Goal: Task Accomplishment & Management: Manage account settings

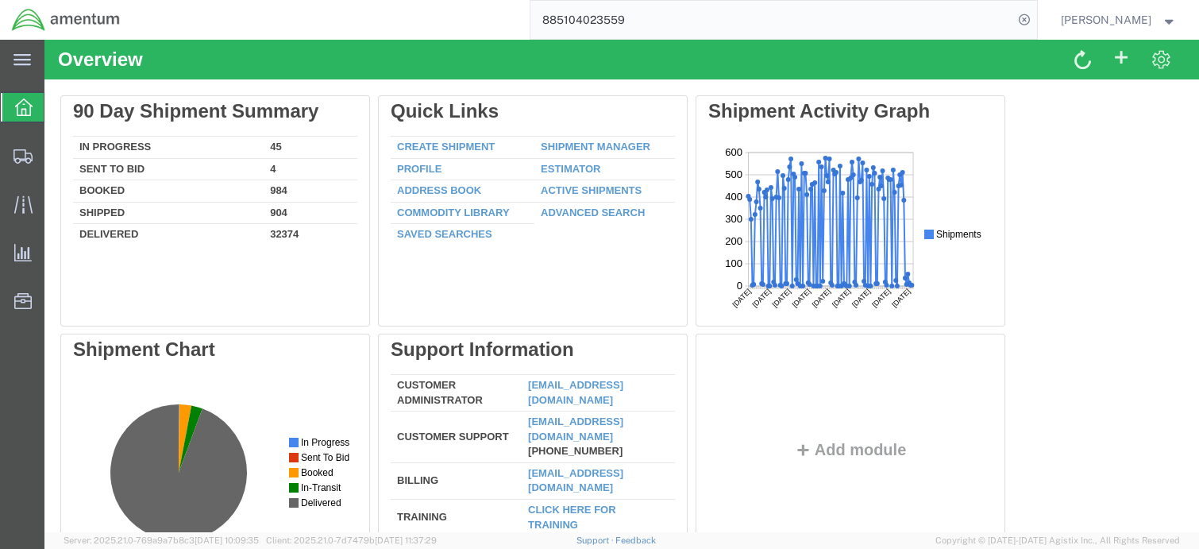
drag, startPoint x: 645, startPoint y: 21, endPoint x: 465, endPoint y: 20, distance: 179.5
click at [392, 19] on div "885104023559" at bounding box center [585, 20] width 906 height 40
type input "56744011"
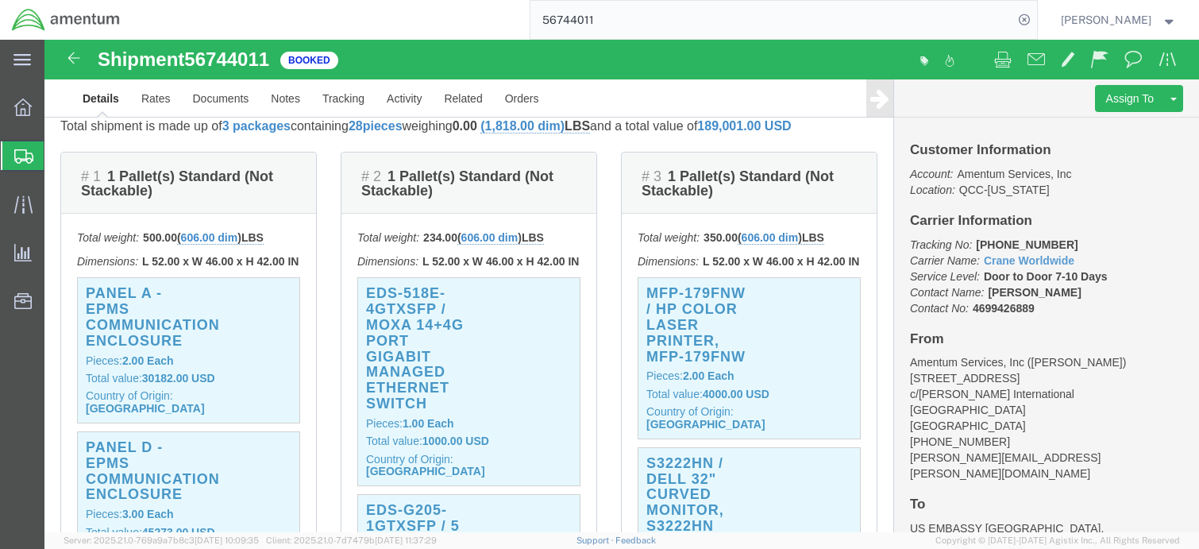
scroll to position [397, 0]
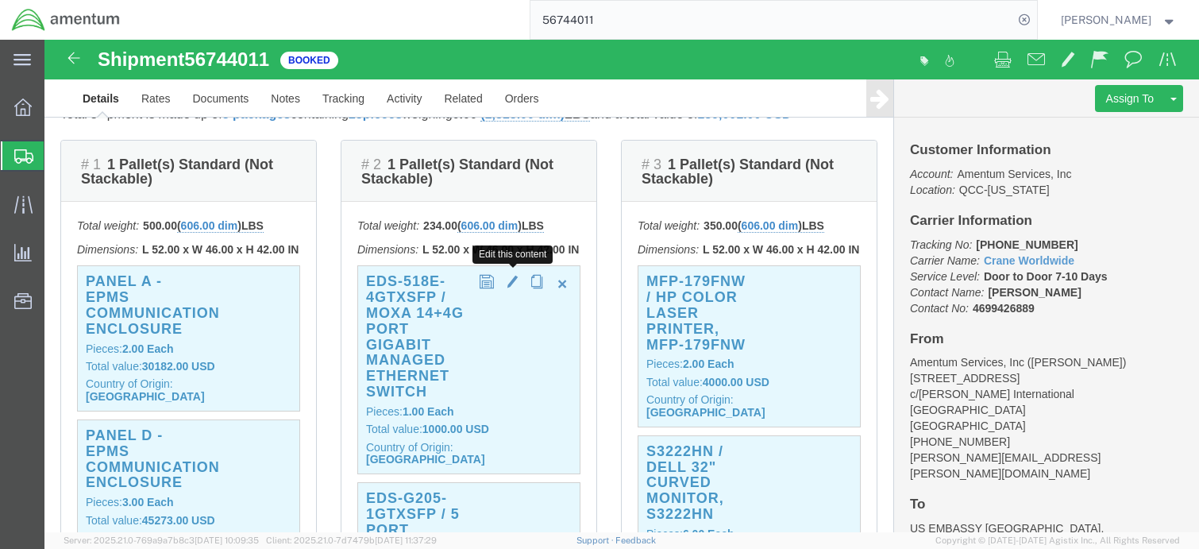
click span "button"
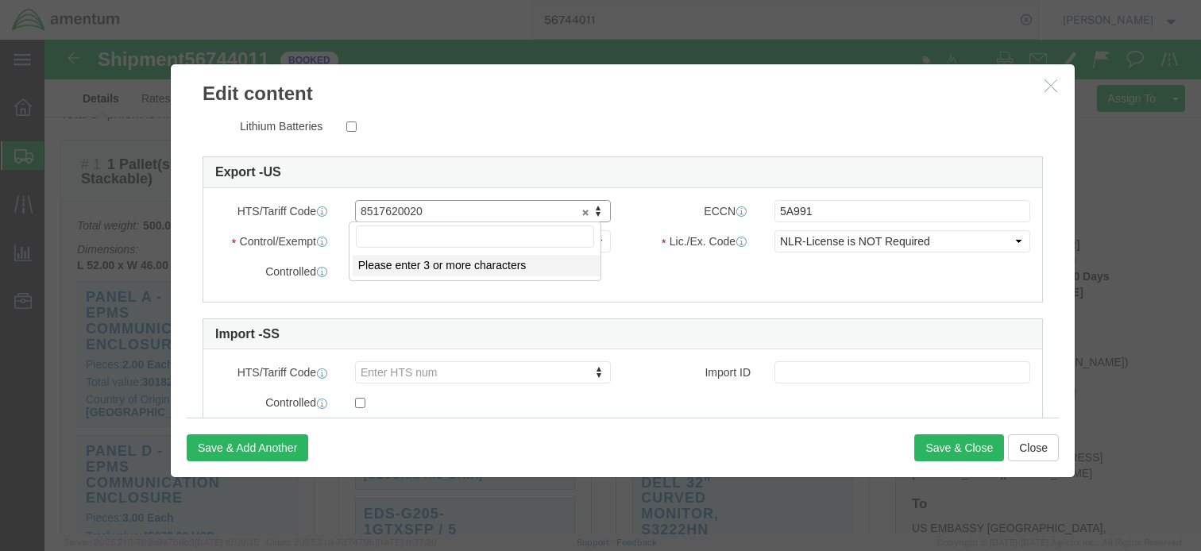
click input "text"
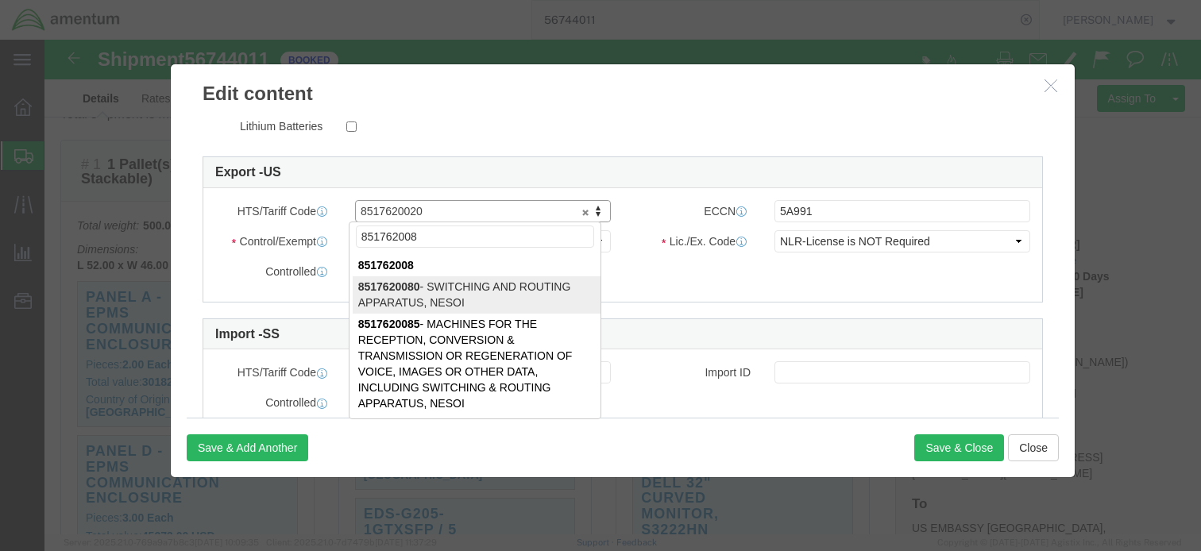
type input "851762008"
type input "8517620080"
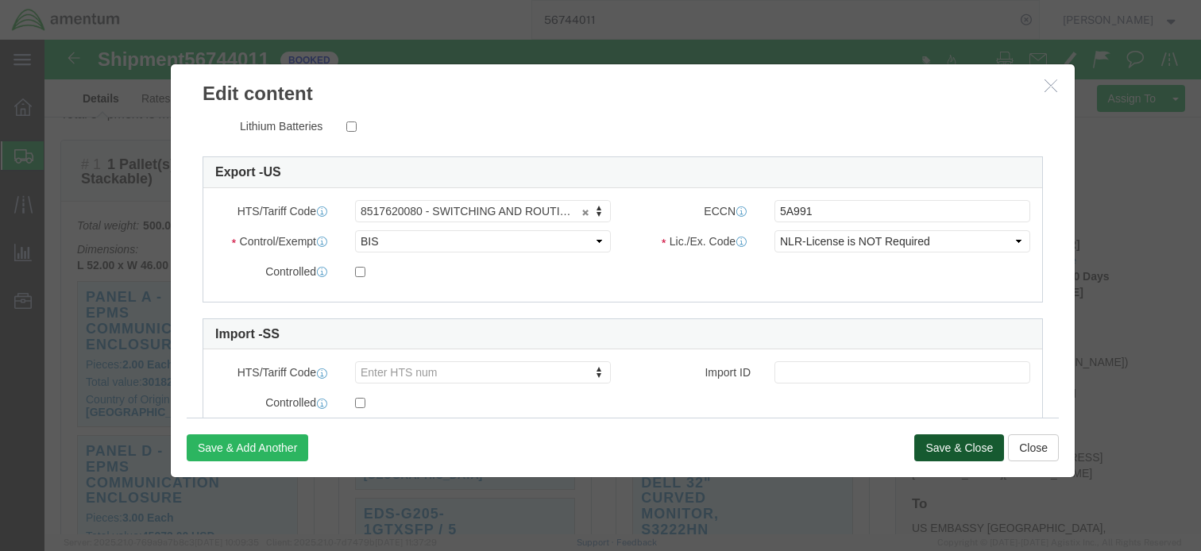
click button "Save & Close"
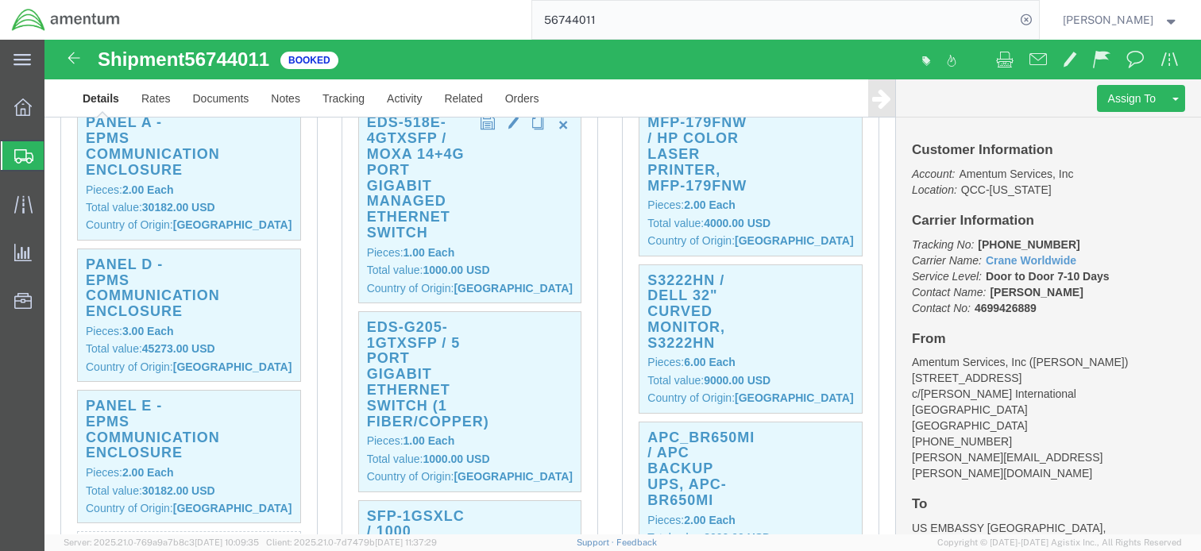
scroll to position [635, 0]
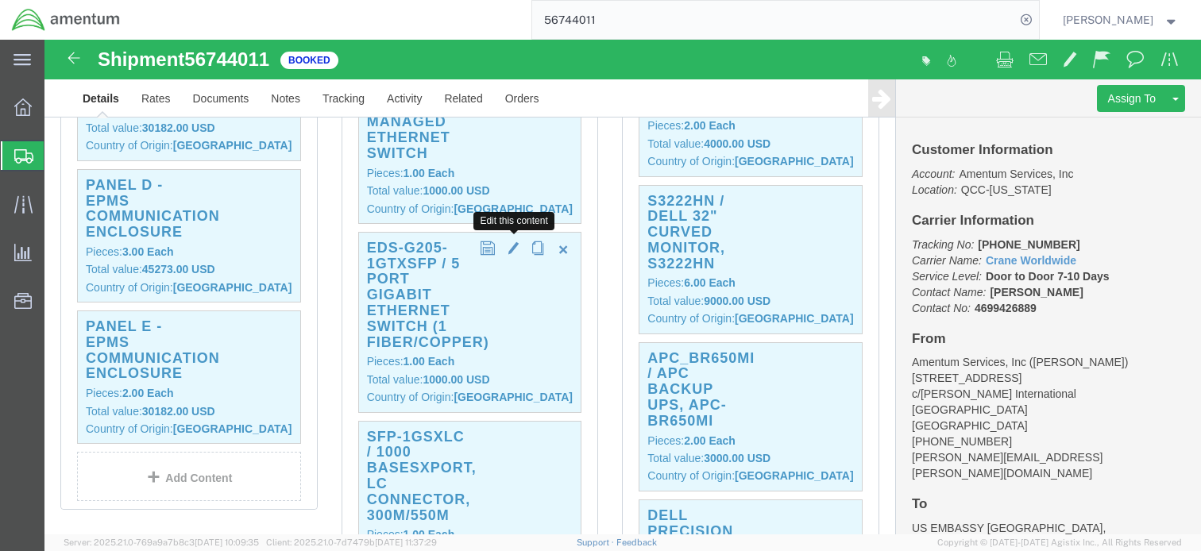
click span "button"
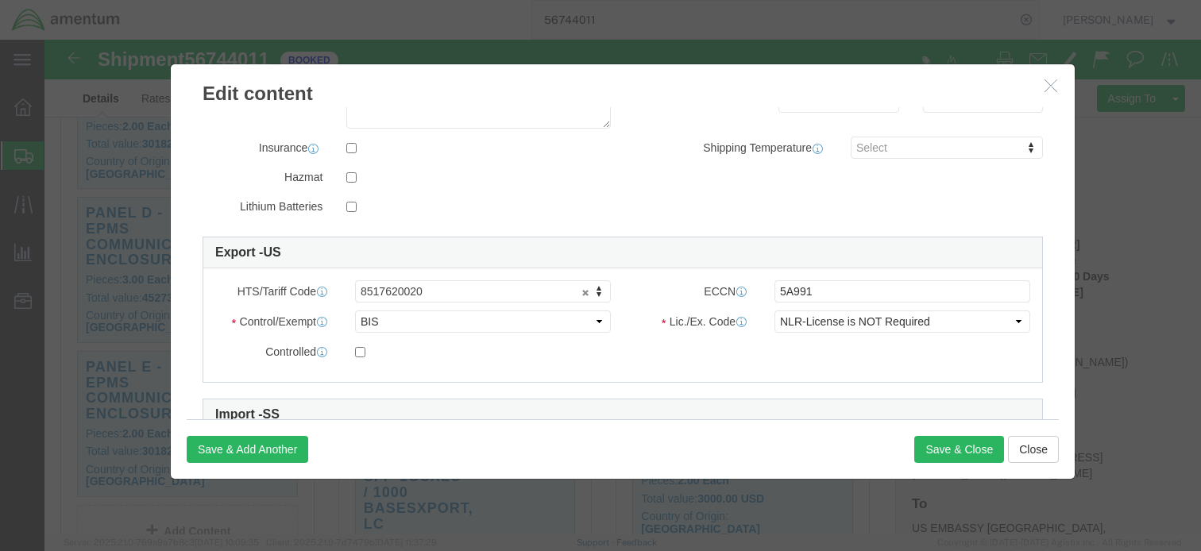
scroll to position [318, 0]
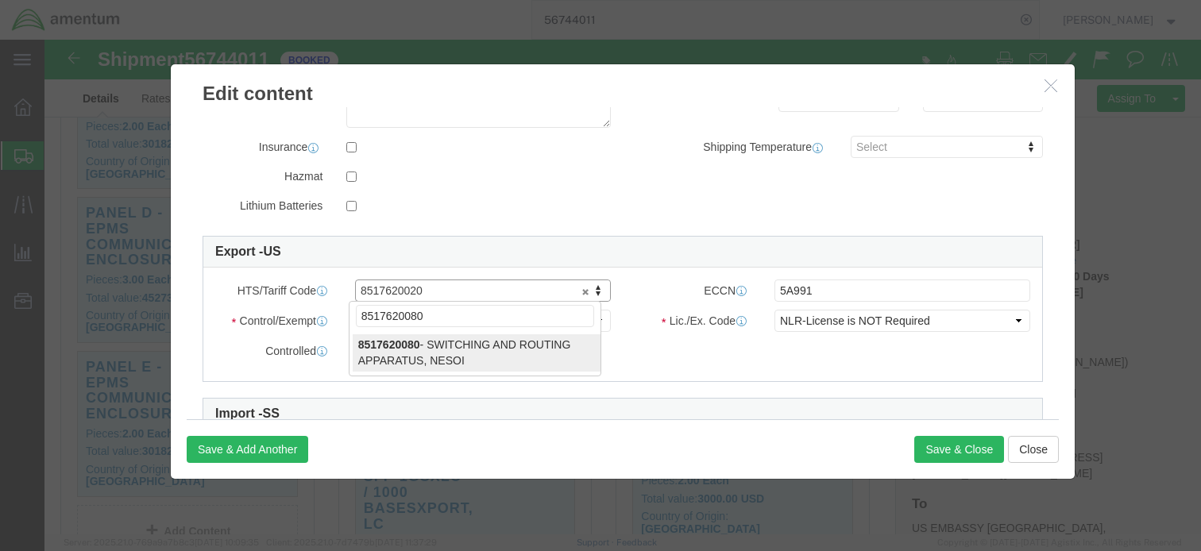
type input "8517620080"
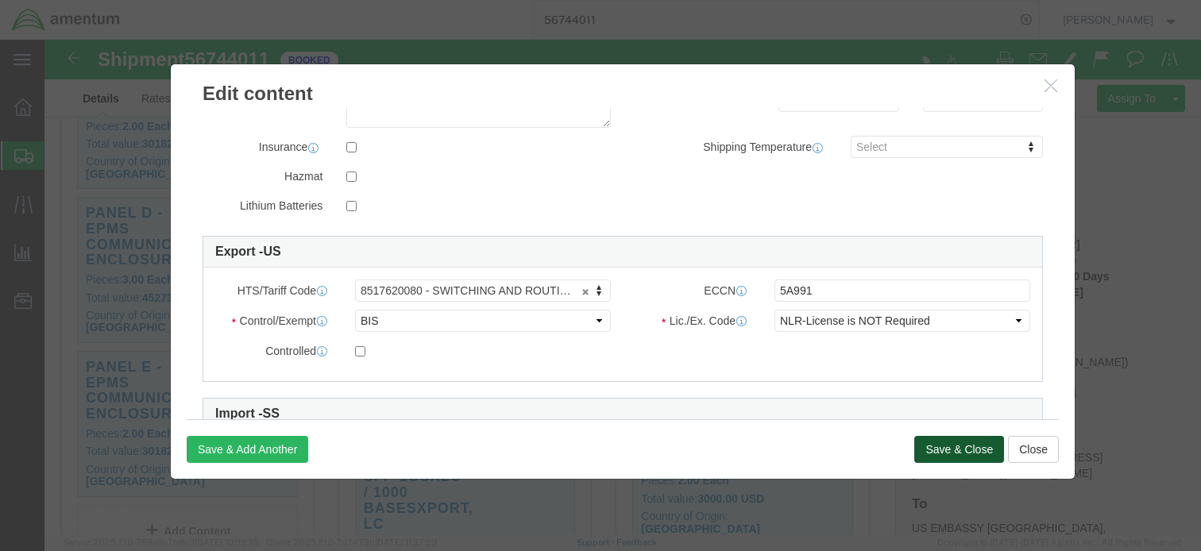
click button "Save & Close"
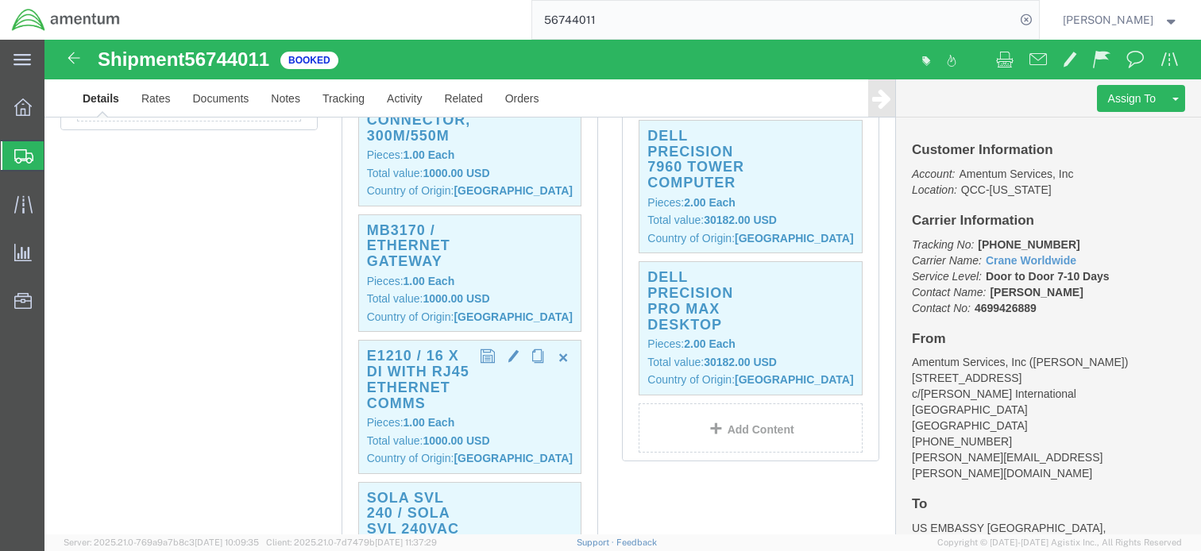
scroll to position [1033, 0]
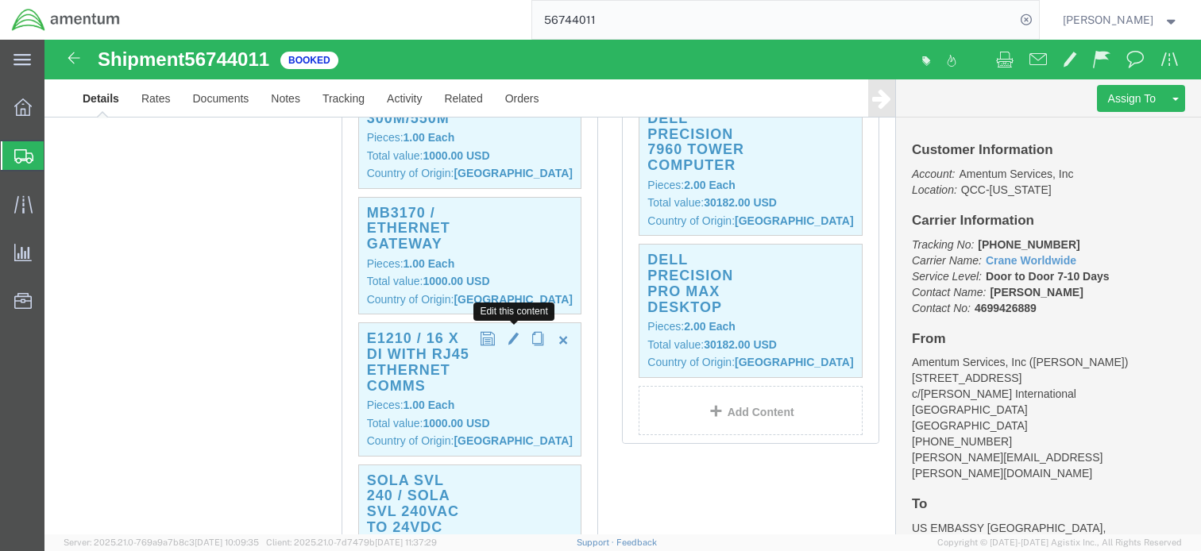
click span "button"
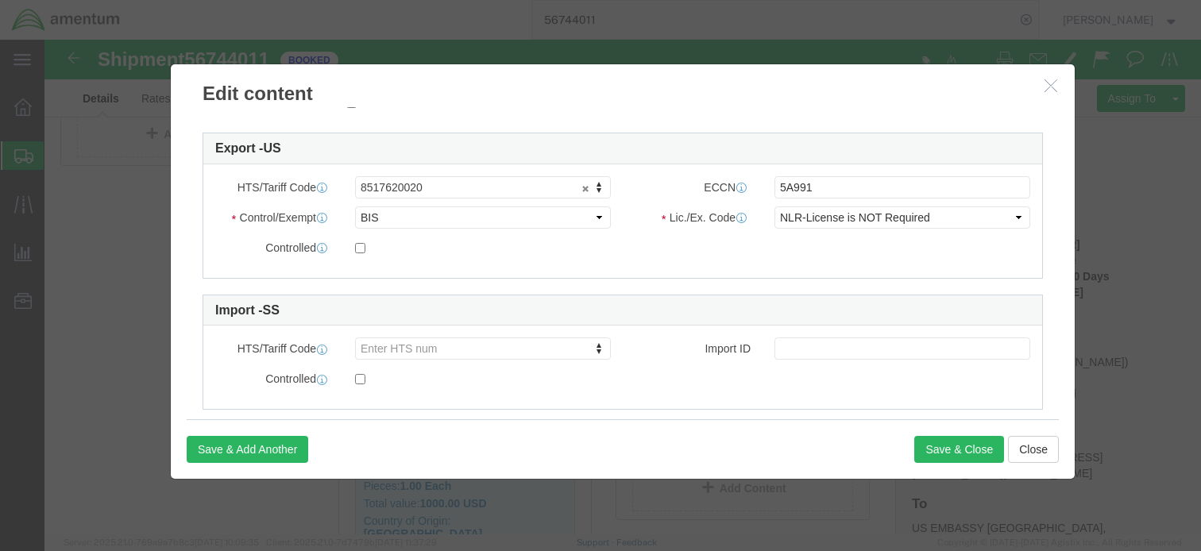
scroll to position [445, 0]
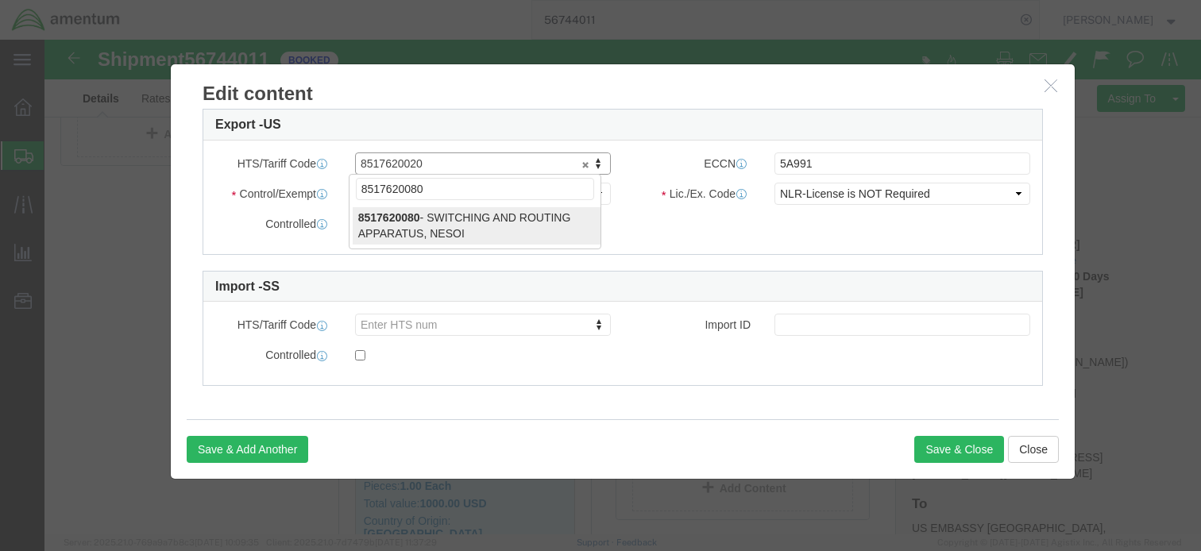
type input "8517620080"
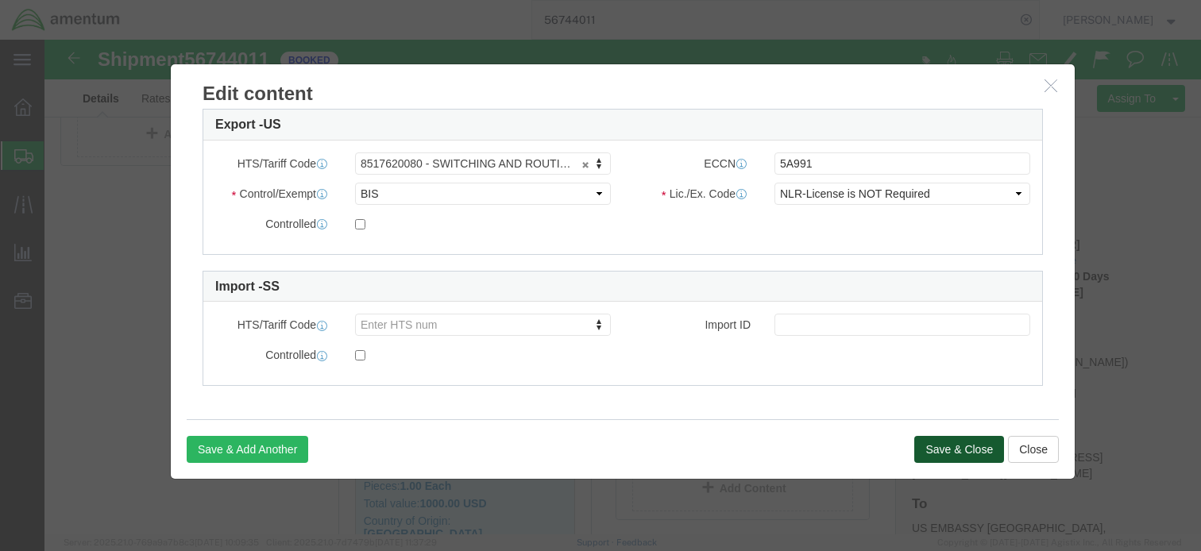
click button "Save & Close"
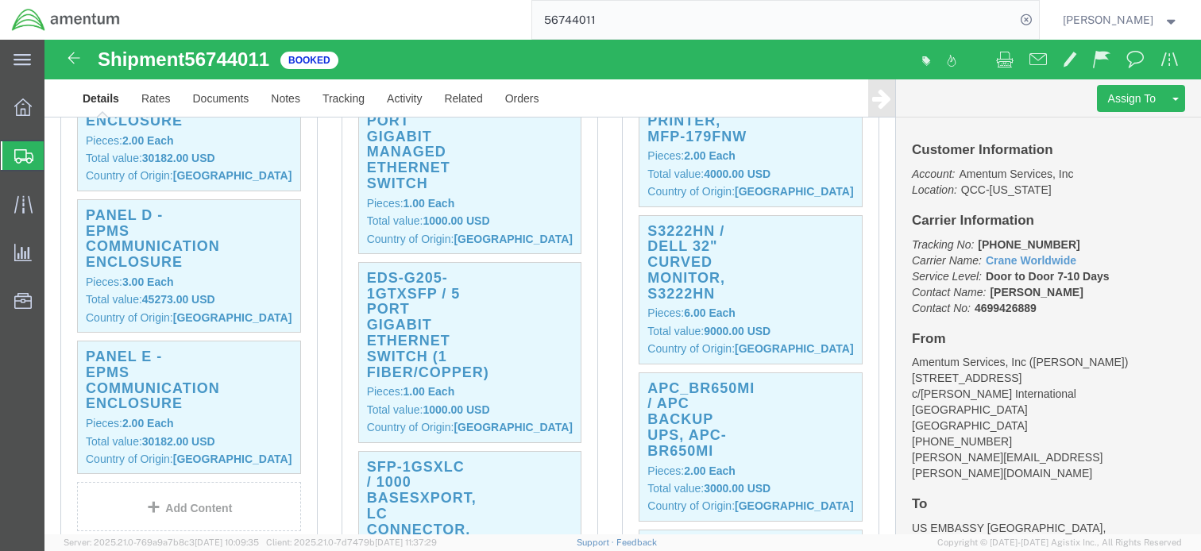
scroll to position [477, 0]
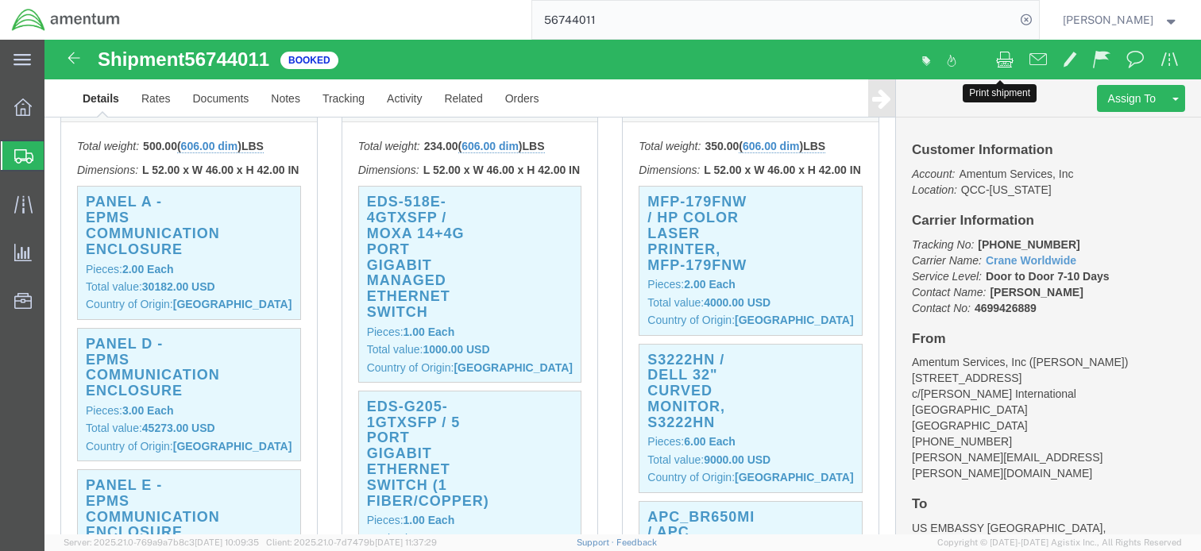
click span
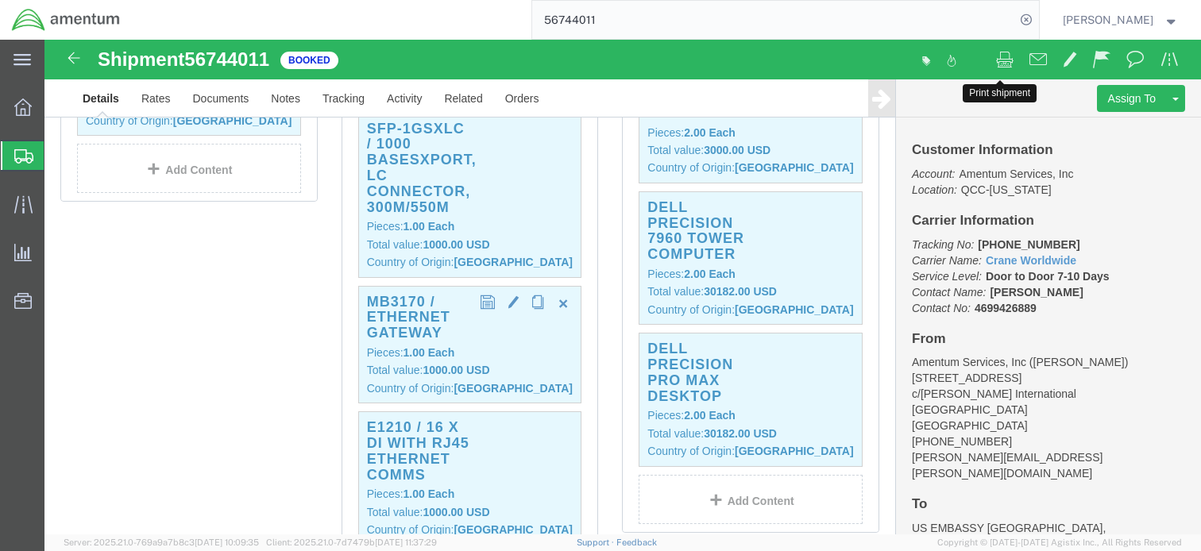
scroll to position [953, 0]
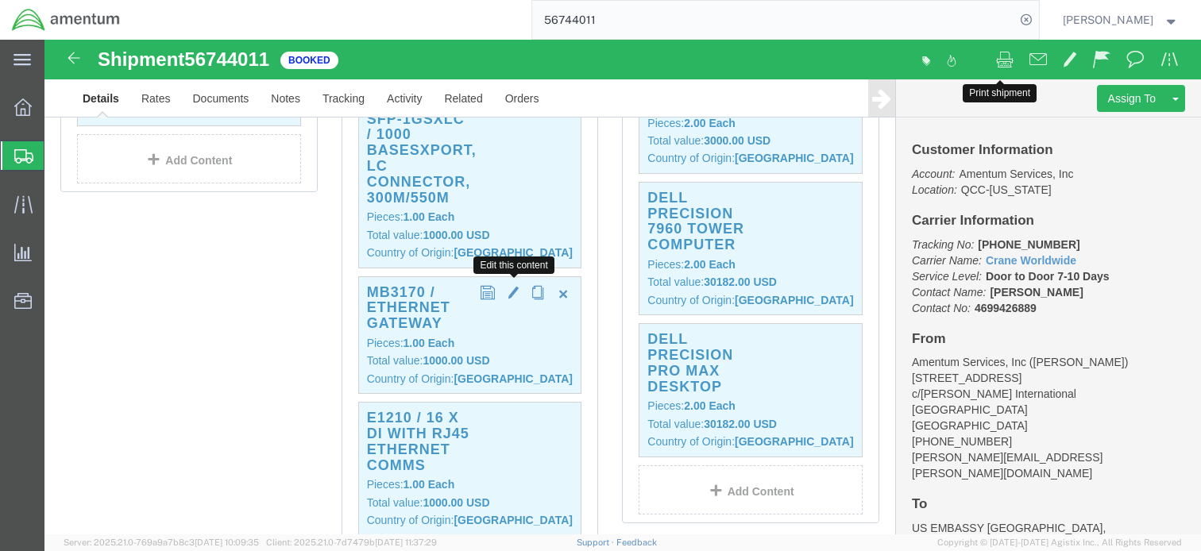
click span "button"
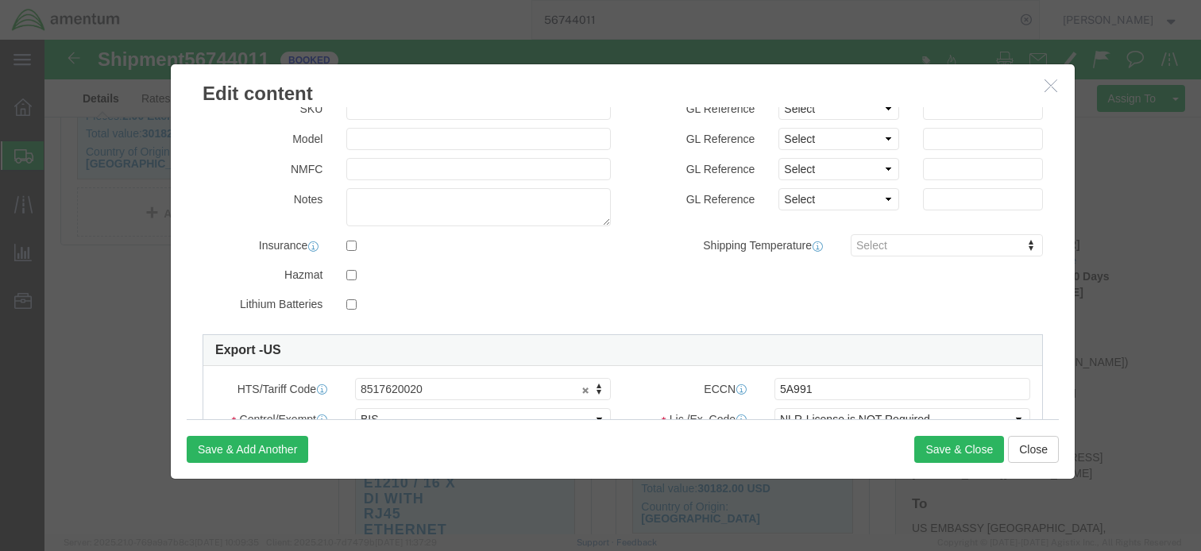
scroll to position [238, 0]
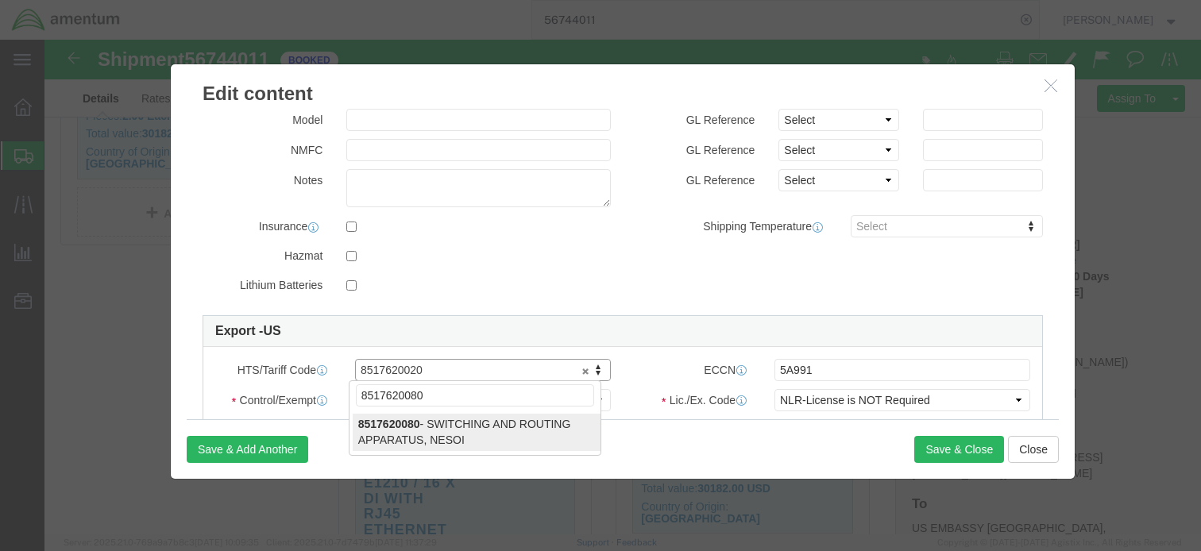
type input "8517620080"
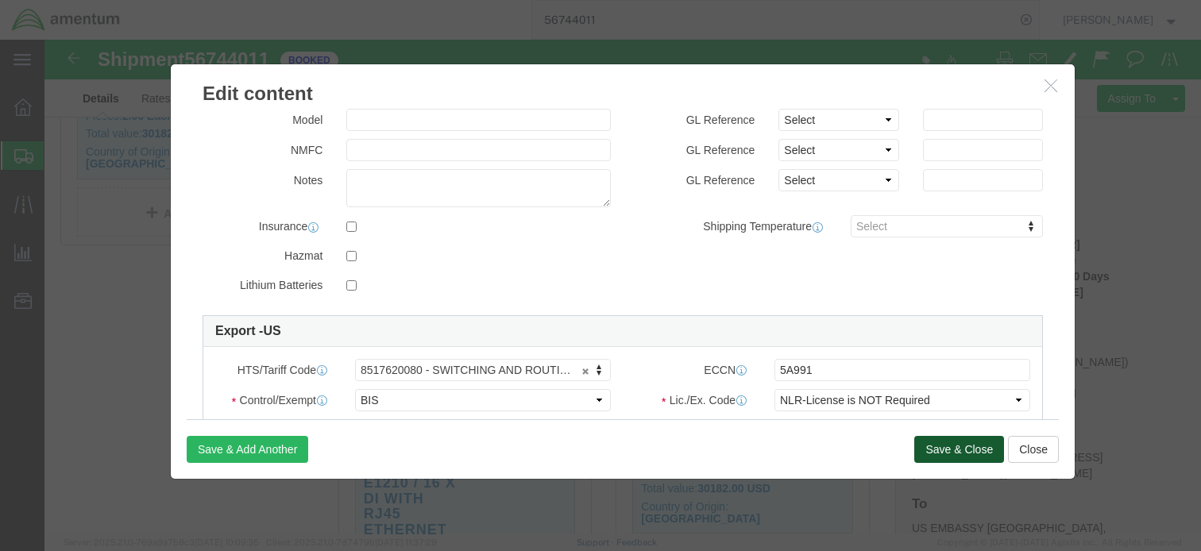
click button "Save & Close"
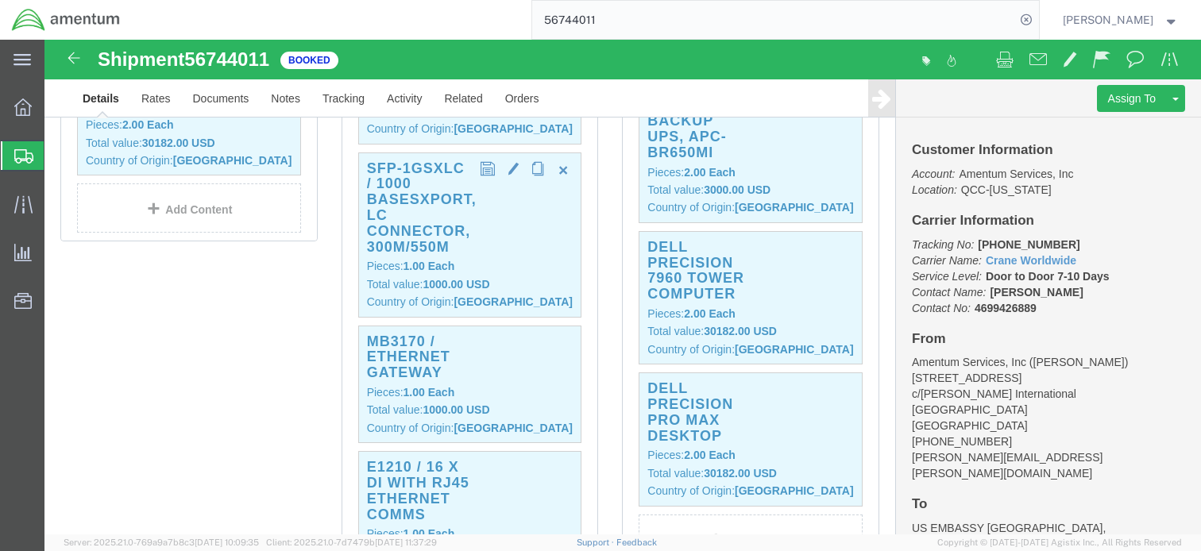
scroll to position [874, 0]
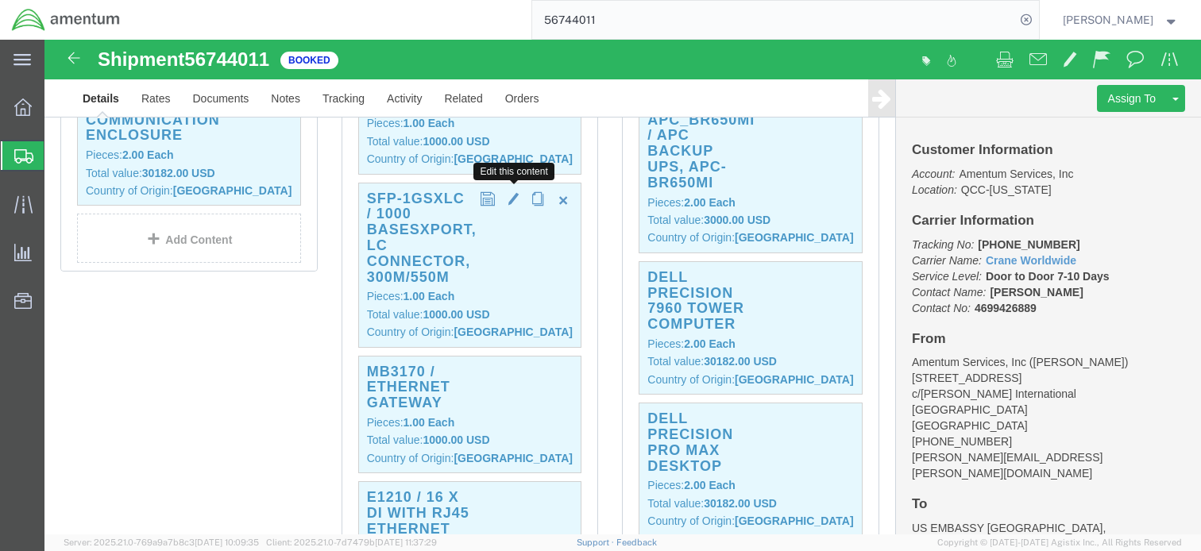
click span "button"
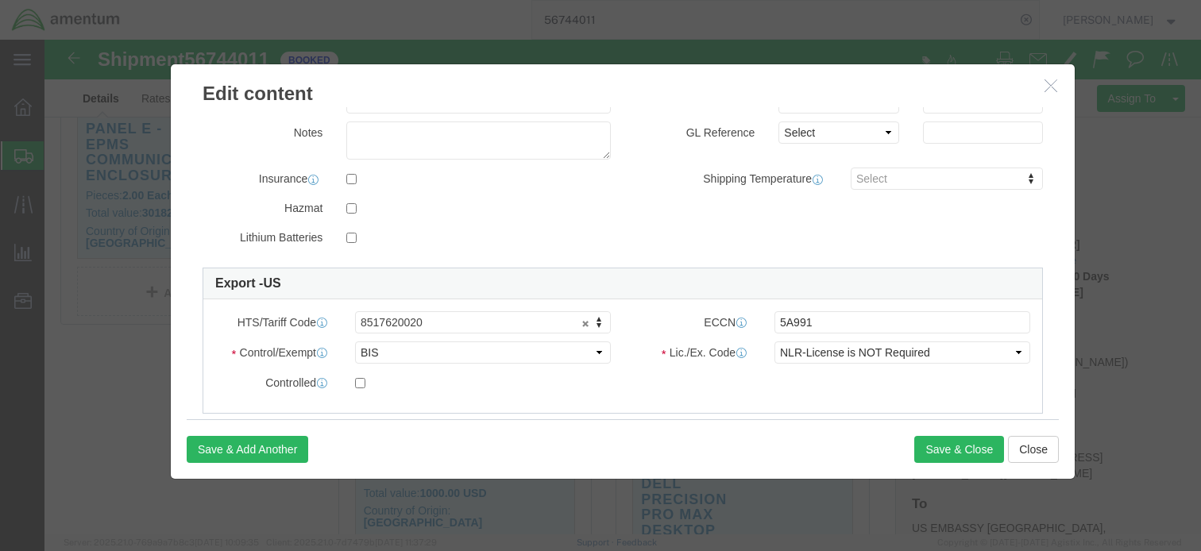
scroll to position [318, 0]
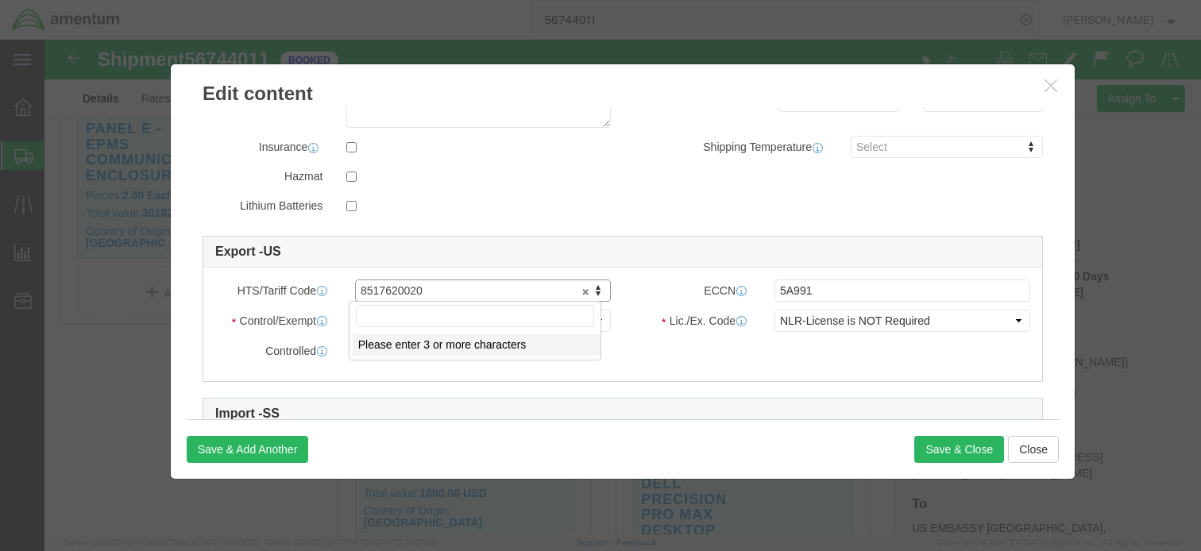
click input "text"
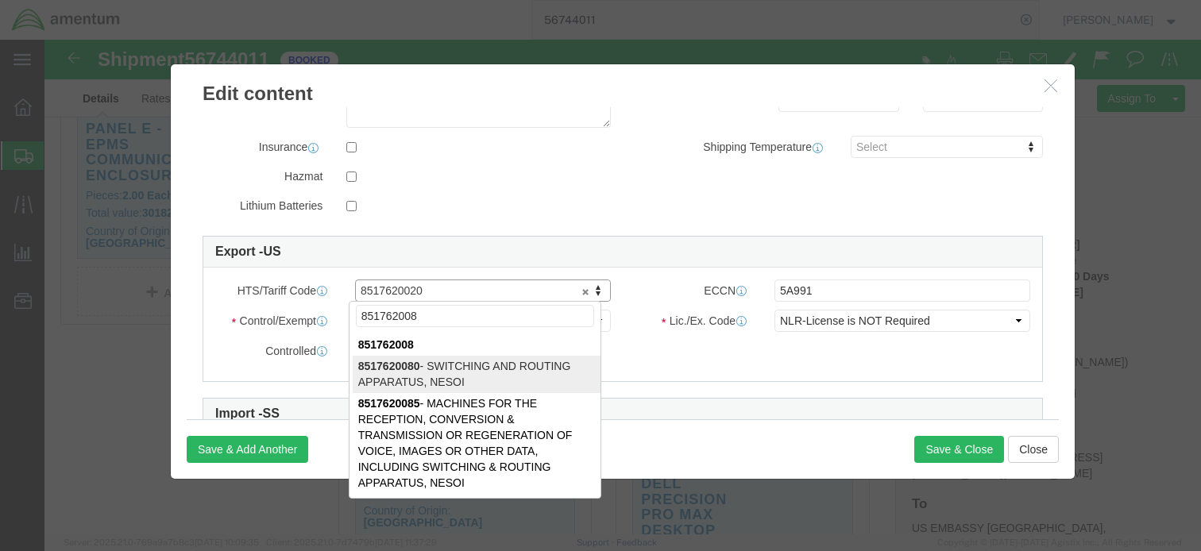
type input "851762008"
type input "8517620080"
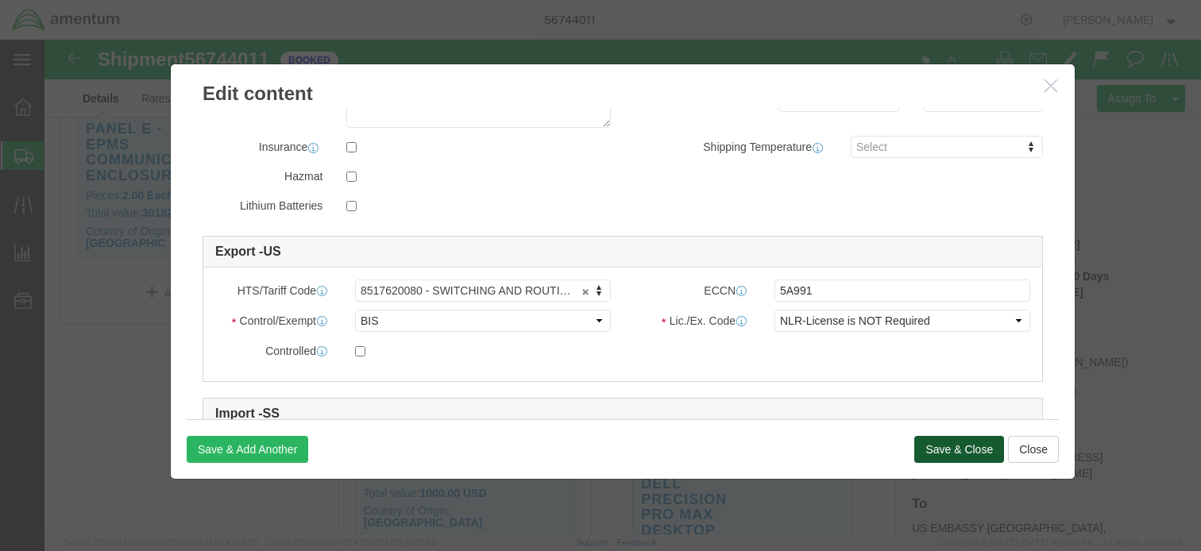
click button "Save & Close"
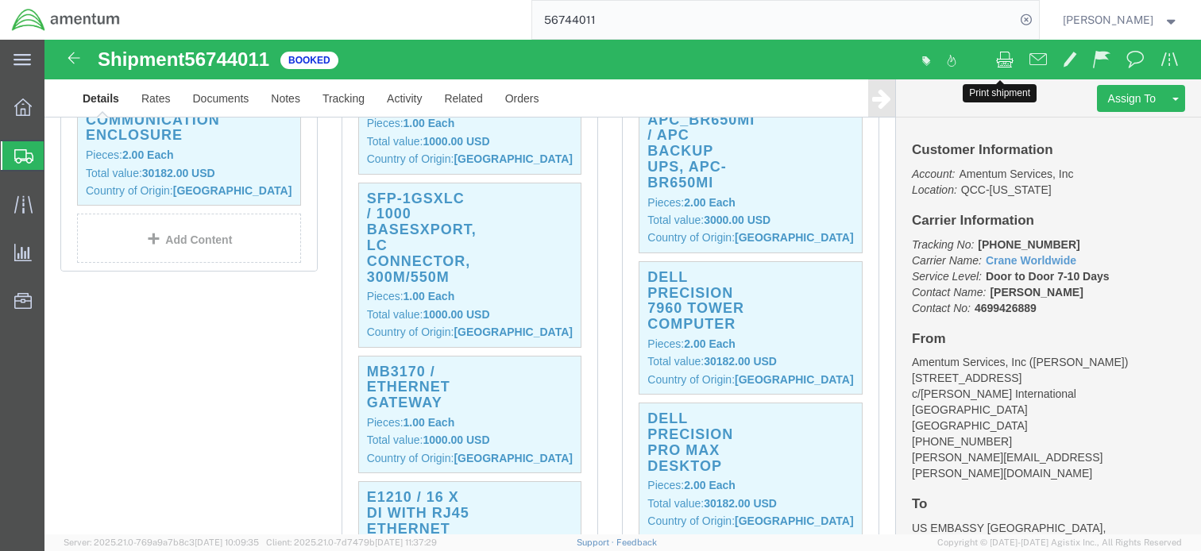
click span
